Goal: Task Accomplishment & Management: Complete application form

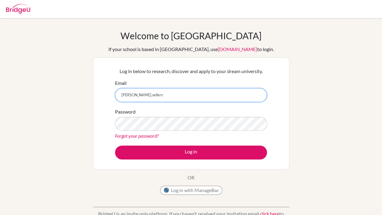
click at [153, 92] on input "eleana.sellers" at bounding box center [191, 95] width 152 height 14
click at [217, 96] on input "[PERSON_NAME][EMAIL_ADDRESS][DOMAIN_NAME]" at bounding box center [191, 95] width 152 height 14
click at [217, 96] on input "eleana.sellers@students.hope.edu.kh" at bounding box center [191, 95] width 152 height 14
type input "eleana.sellers@students.hope.edu.kh"
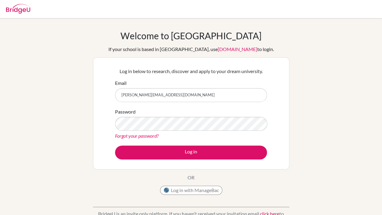
click at [153, 138] on link "Forgot your password?" at bounding box center [136, 136] width 43 height 6
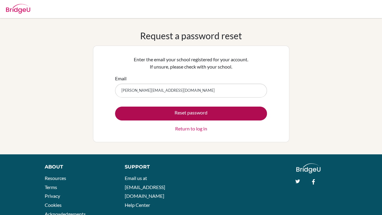
type input "[PERSON_NAME][EMAIL_ADDRESS][DOMAIN_NAME]"
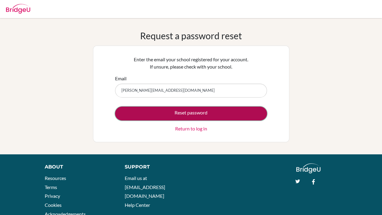
click at [169, 110] on button "Reset password" at bounding box center [191, 114] width 152 height 14
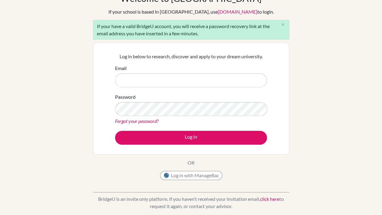
scroll to position [36, 0]
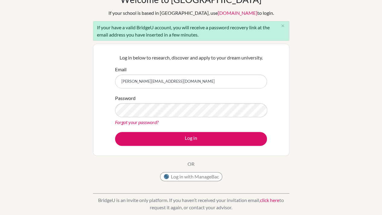
type input "eleana.sellers@students.hope.edu.kh"
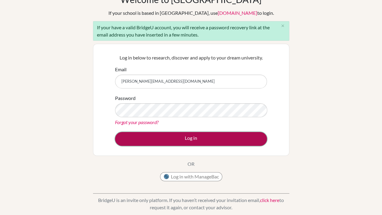
click at [157, 135] on button "Log in" at bounding box center [191, 139] width 152 height 14
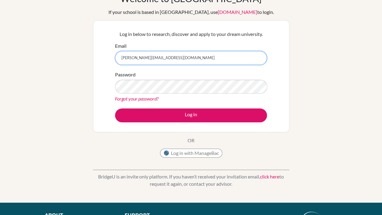
scroll to position [31, 0]
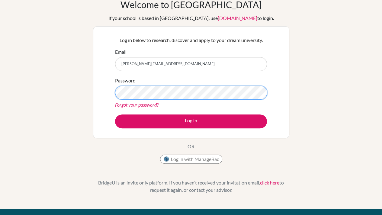
click at [115, 114] on button "Log in" at bounding box center [191, 121] width 152 height 14
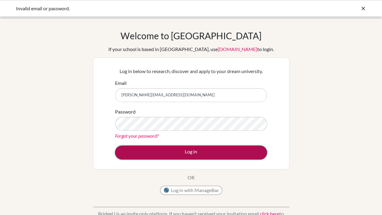
click at [162, 155] on button "Log in" at bounding box center [191, 152] width 152 height 14
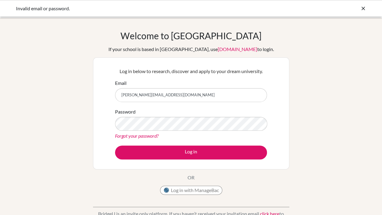
click at [363, 7] on icon at bounding box center [363, 8] width 6 height 6
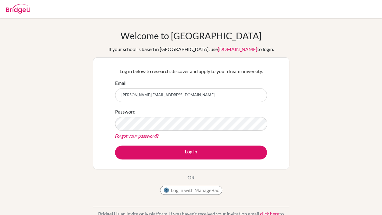
click at [363, 14] on div at bounding box center [191, 9] width 376 height 18
click at [30, 10] on img at bounding box center [18, 9] width 24 height 10
click at [30, 11] on div at bounding box center [191, 9] width 376 height 18
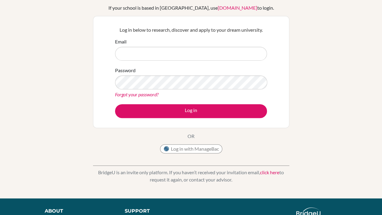
scroll to position [44, 0]
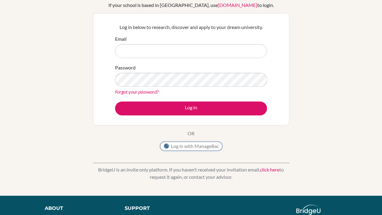
click at [197, 146] on button "Log in with ManageBac" at bounding box center [191, 146] width 62 height 9
click at [271, 171] on link "click here" at bounding box center [269, 170] width 19 height 6
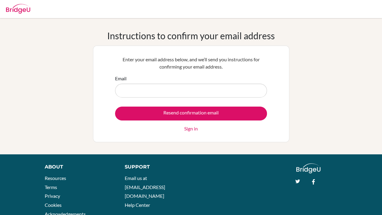
click at [215, 88] on input "Email" at bounding box center [191, 91] width 152 height 14
click at [184, 98] on form "Email Resend confirmation email Sign in" at bounding box center [191, 103] width 152 height 57
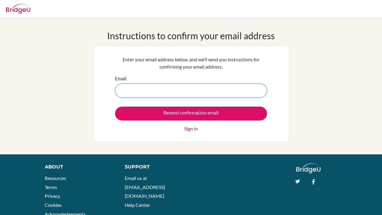
drag, startPoint x: 184, startPoint y: 98, endPoint x: 173, endPoint y: 92, distance: 11.8
click at [173, 92] on form "Email Resend confirmation email Sign in" at bounding box center [191, 103] width 152 height 57
click at [173, 92] on input "Email" at bounding box center [191, 91] width 152 height 14
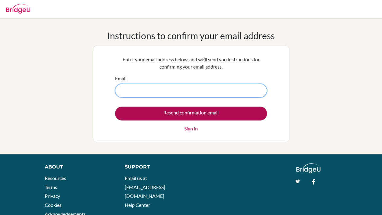
paste input "eleana.sellers@students.hope.edu.kh"
type input "[PERSON_NAME][EMAIL_ADDRESS][DOMAIN_NAME]"
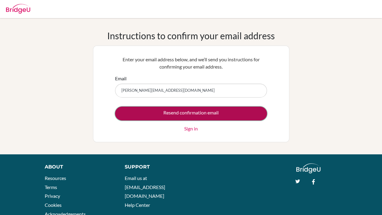
click at [183, 114] on input "Resend confirmation email" at bounding box center [191, 114] width 152 height 14
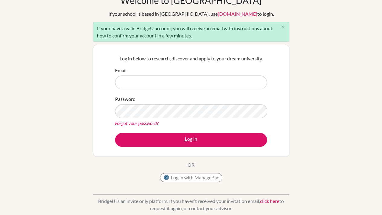
scroll to position [34, 0]
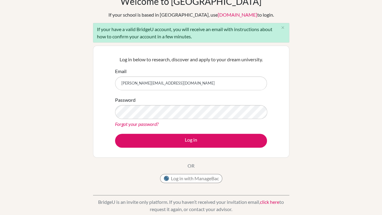
type input "[PERSON_NAME][EMAIL_ADDRESS][DOMAIN_NAME]"
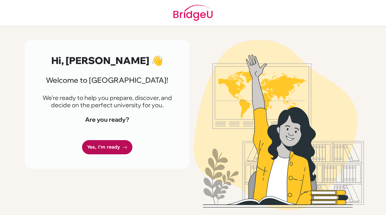
click at [121, 143] on link "Yes, I'm ready" at bounding box center [107, 147] width 50 height 14
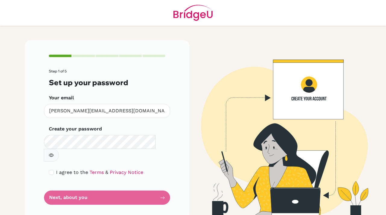
click at [59, 149] on button "button" at bounding box center [51, 155] width 15 height 13
click at [153, 186] on form "Step 1 of 5 Set up your password Your email [PERSON_NAME][EMAIL_ADDRESS][DOMAIN…" at bounding box center [107, 137] width 117 height 136
click at [161, 184] on form "Step 1 of 5 Set up your password Your email [PERSON_NAME][EMAIL_ADDRESS][DOMAIN…" at bounding box center [107, 137] width 117 height 136
click at [77, 184] on form "Step 1 of 5 Set up your password Your email [PERSON_NAME][EMAIL_ADDRESS][DOMAIN…" at bounding box center [107, 137] width 117 height 136
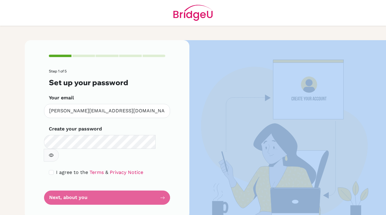
drag, startPoint x: 77, startPoint y: 184, endPoint x: 161, endPoint y: 186, distance: 83.3
click at [161, 186] on form "Step 1 of 5 Set up your password Your email [PERSON_NAME][EMAIL_ADDRESS][DOMAIN…" at bounding box center [107, 137] width 117 height 136
click at [249, 82] on img at bounding box center [279, 129] width 344 height 179
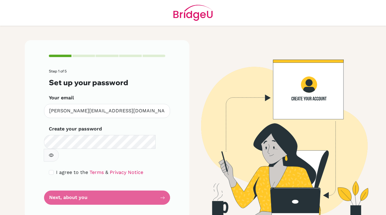
click at [248, 19] on header at bounding box center [193, 13] width 386 height 26
click at [129, 112] on input "[PERSON_NAME][EMAIL_ADDRESS][DOMAIN_NAME]" at bounding box center [107, 111] width 126 height 14
click at [70, 185] on form "Step 1 of 5 Set up your password Your email [PERSON_NAME][EMAIL_ADDRESS][DOMAIN…" at bounding box center [107, 137] width 117 height 136
click at [110, 169] on label "I agree to the Terms & Privacy Notice" at bounding box center [99, 172] width 87 height 7
click at [138, 107] on input "eleana.sellers@students.hope.edu.kh" at bounding box center [107, 111] width 126 height 14
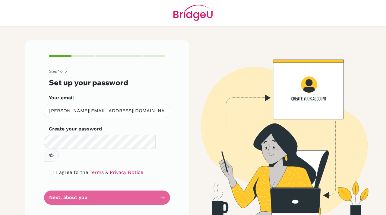
click at [130, 147] on form "Step 1 of 5 Set up your password Your email eleana.sellers@students.hope.edu.kh…" at bounding box center [107, 137] width 117 height 136
click at [197, 98] on img at bounding box center [279, 129] width 344 height 179
click at [148, 183] on form "Step 1 of 5 Set up your password Your email eleana.sellers@students.hope.edu.kh…" at bounding box center [107, 137] width 117 height 136
click at [118, 113] on input "[PERSON_NAME][EMAIL_ADDRESS][DOMAIN_NAME]" at bounding box center [107, 111] width 126 height 14
click at [88, 110] on input "[PERSON_NAME][EMAIL_ADDRESS][DOMAIN_NAME]" at bounding box center [107, 111] width 126 height 14
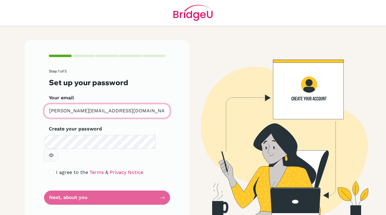
click at [88, 110] on input "[PERSON_NAME][EMAIL_ADDRESS][DOMAIN_NAME]" at bounding box center [107, 111] width 126 height 14
click at [59, 169] on label "I agree to the Terms & Privacy Notice" at bounding box center [99, 172] width 87 height 7
click at [92, 169] on link "Terms" at bounding box center [97, 172] width 14 height 6
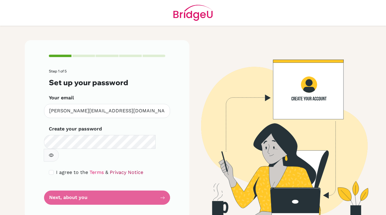
click at [112, 169] on link "Privacy Notice" at bounding box center [127, 172] width 34 height 6
click at [161, 183] on form "Step 1 of 5 Set up your password Your email [PERSON_NAME][EMAIL_ADDRESS][DOMAIN…" at bounding box center [107, 137] width 117 height 136
click at [306, 92] on img at bounding box center [279, 129] width 344 height 179
click at [305, 98] on img at bounding box center [279, 129] width 344 height 179
click at [304, 74] on img at bounding box center [279, 129] width 344 height 179
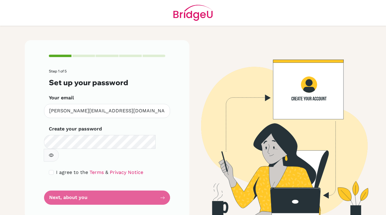
click at [62, 193] on div "Step 1 of 5 Set up your password Your email [PERSON_NAME][EMAIL_ADDRESS][DOMAIN…" at bounding box center [107, 129] width 165 height 179
click at [63, 190] on form "Step 1 of 5 Set up your password Your email [PERSON_NAME][EMAIL_ADDRESS][DOMAIN…" at bounding box center [107, 137] width 117 height 136
click at [63, 184] on form "Step 1 of 5 Set up your password Your email eleana.sellers@students.hope.edu.kh…" at bounding box center [107, 137] width 117 height 136
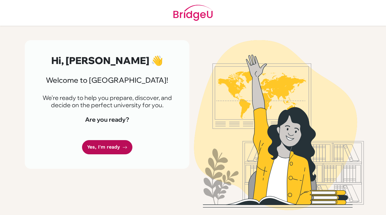
drag, startPoint x: 0, startPoint y: 0, endPoint x: 91, endPoint y: 153, distance: 178.6
click at [91, 153] on link "Yes, I'm ready" at bounding box center [107, 147] width 50 height 14
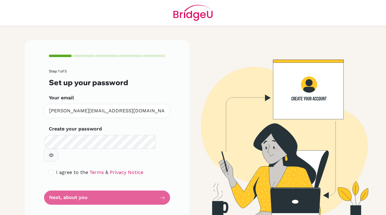
click at [131, 82] on h3 "Set up your password" at bounding box center [107, 82] width 117 height 9
click at [91, 169] on link "Terms" at bounding box center [97, 172] width 14 height 6
click at [123, 169] on label "I agree to the Terms & Privacy Notice" at bounding box center [99, 172] width 87 height 7
drag, startPoint x: 120, startPoint y: 149, endPoint x: 126, endPoint y: 164, distance: 16.0
click at [126, 164] on form "Step 1 of 5 Set up your password Your email [PERSON_NAME][EMAIL_ADDRESS][DOMAIN…" at bounding box center [107, 137] width 117 height 136
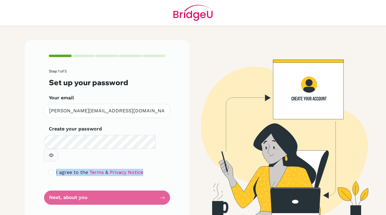
click at [126, 164] on form "Step 1 of 5 Set up your password Your email [PERSON_NAME][EMAIL_ADDRESS][DOMAIN…" at bounding box center [107, 137] width 117 height 136
click at [121, 169] on link "Privacy Notice" at bounding box center [127, 172] width 34 height 6
click at [67, 184] on form "Step 1 of 5 Set up your password Your email [PERSON_NAME][EMAIL_ADDRESS][DOMAIN…" at bounding box center [107, 137] width 117 height 136
click at [101, 177] on form "Step 1 of 5 Set up your password Your email [PERSON_NAME][EMAIL_ADDRESS][DOMAIN…" at bounding box center [107, 137] width 117 height 136
click at [77, 185] on form "Step 1 of 5 Set up your password Your email [PERSON_NAME][EMAIL_ADDRESS][DOMAIN…" at bounding box center [107, 137] width 117 height 136
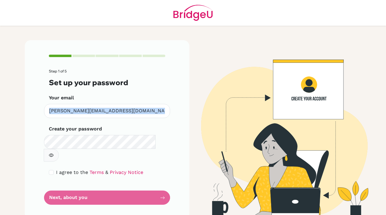
drag, startPoint x: 91, startPoint y: 118, endPoint x: 80, endPoint y: 108, distance: 14.3
click at [80, 108] on form "Step 1 of 5 Set up your password Your email [PERSON_NAME][EMAIL_ADDRESS][DOMAIN…" at bounding box center [107, 137] width 117 height 136
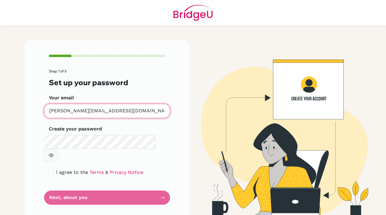
click at [80, 108] on input "[PERSON_NAME][EMAIL_ADDRESS][DOMAIN_NAME]" at bounding box center [107, 111] width 126 height 14
drag, startPoint x: 163, startPoint y: 183, endPoint x: 62, endPoint y: 180, distance: 101.2
click at [62, 180] on form "Step 1 of 5 Set up your password Your email [PERSON_NAME][EMAIL_ADDRESS][DOMAIN…" at bounding box center [107, 137] width 117 height 136
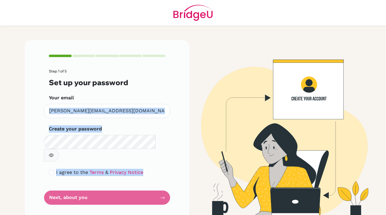
drag, startPoint x: 70, startPoint y: 190, endPoint x: 123, endPoint y: 119, distance: 89.1
click at [123, 119] on form "Step 1 of 5 Set up your password Your email [PERSON_NAME][EMAIL_ADDRESS][DOMAIN…" at bounding box center [107, 137] width 117 height 136
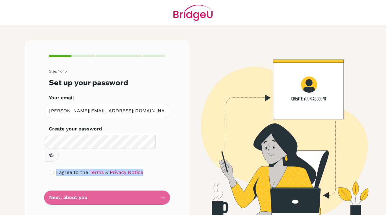
click at [123, 119] on form "Step 1 of 5 Set up your password Your email [PERSON_NAME][EMAIL_ADDRESS][DOMAIN…" at bounding box center [107, 137] width 117 height 136
click at [80, 148] on form "Step 1 of 5 Set up your password Your email [PERSON_NAME][EMAIL_ADDRESS][DOMAIN…" at bounding box center [107, 137] width 117 height 136
